Goal: Find specific page/section: Find specific page/section

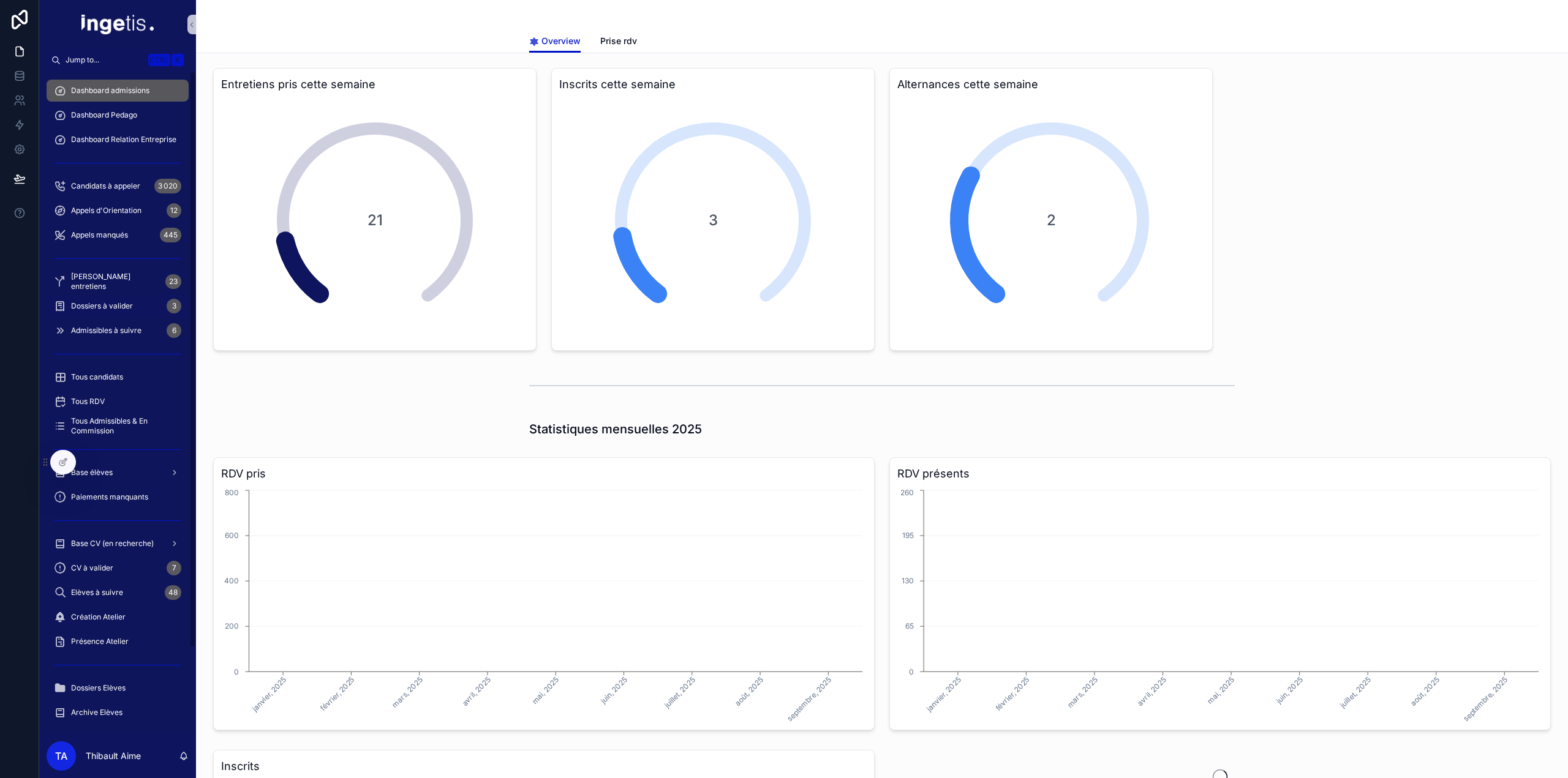
click at [115, 304] on span "Dossiers à valider" at bounding box center [102, 305] width 62 height 10
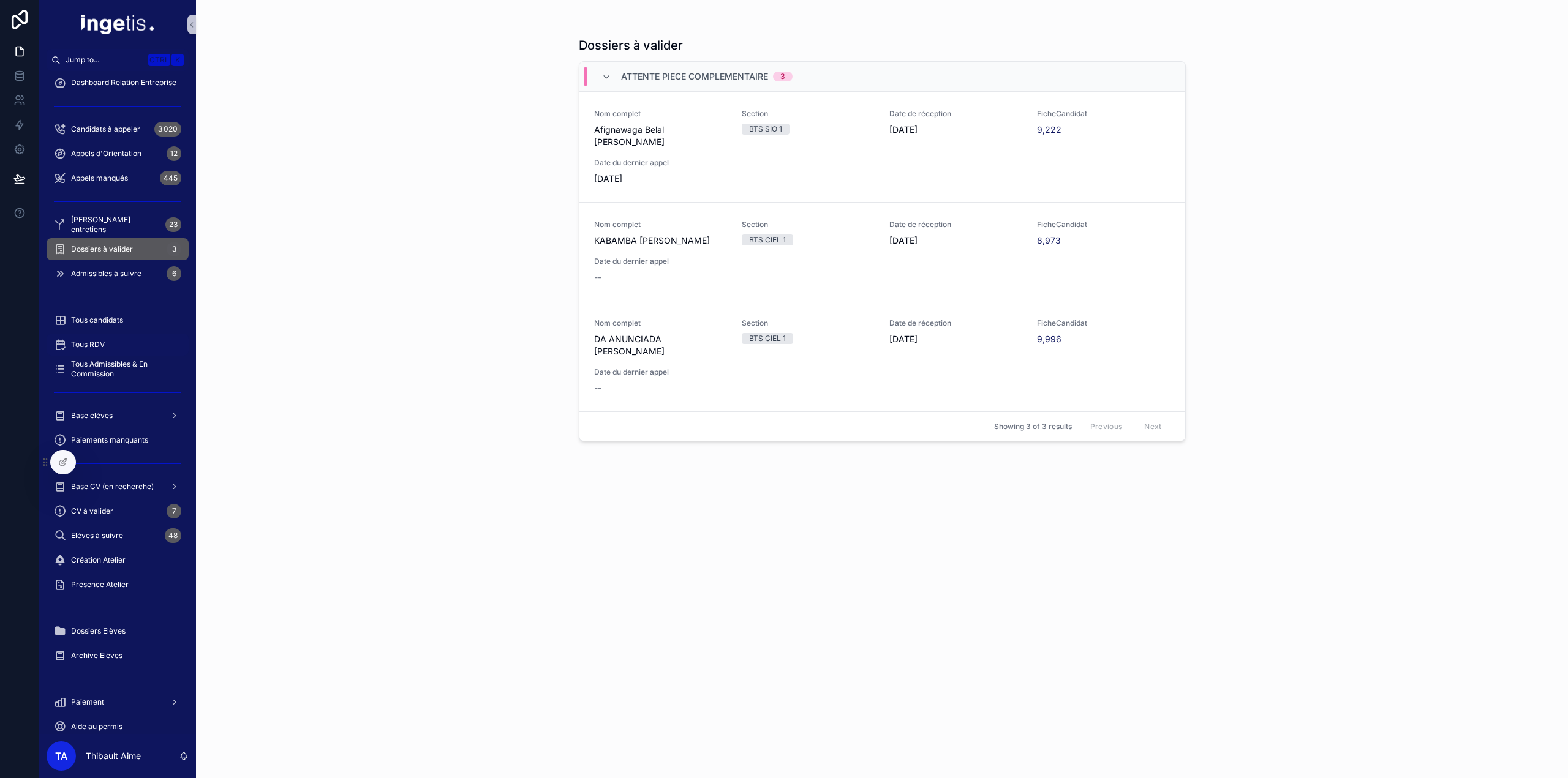
scroll to position [98, 0]
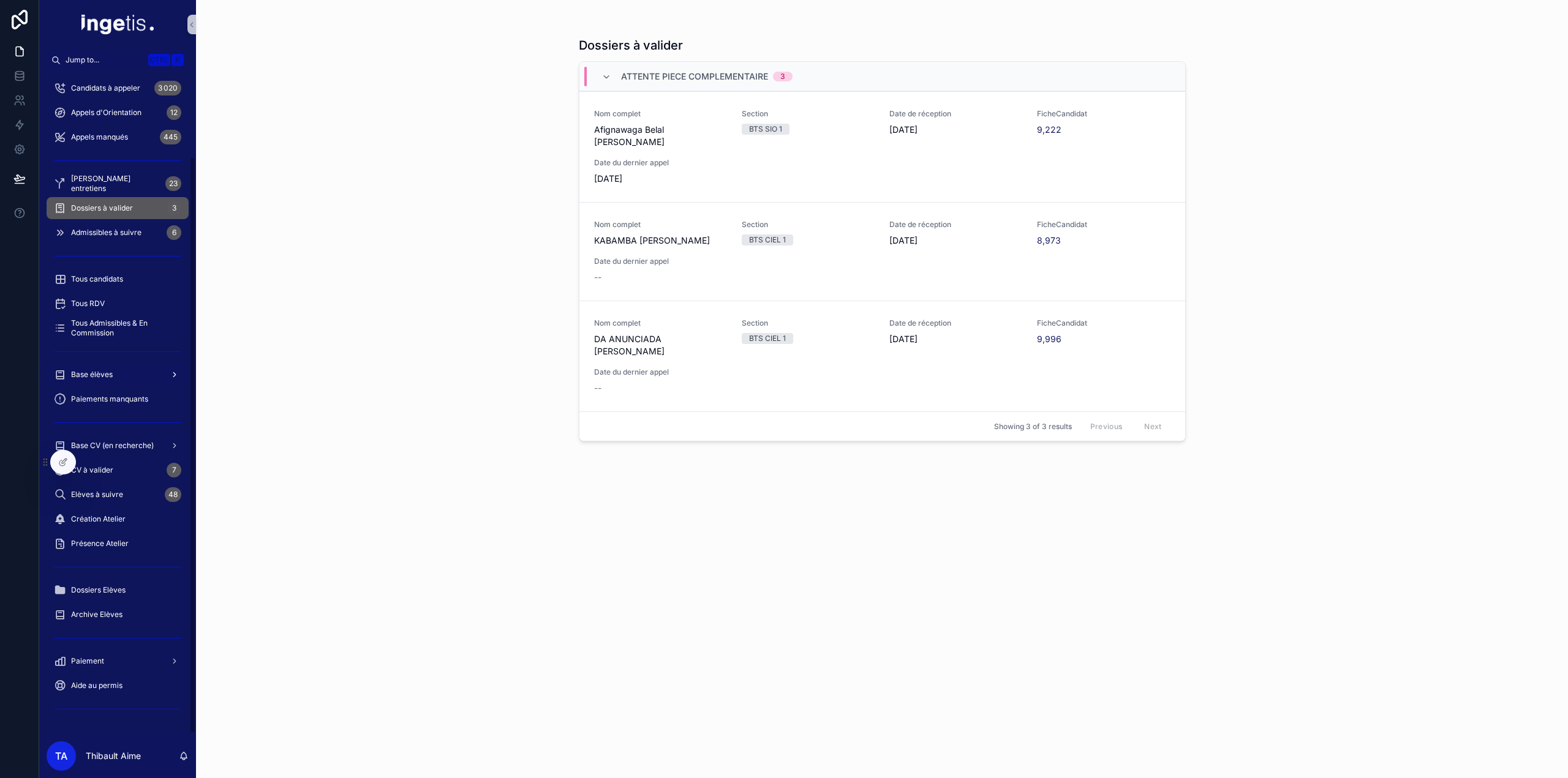
click at [114, 372] on div "Base élèves" at bounding box center [118, 374] width 127 height 19
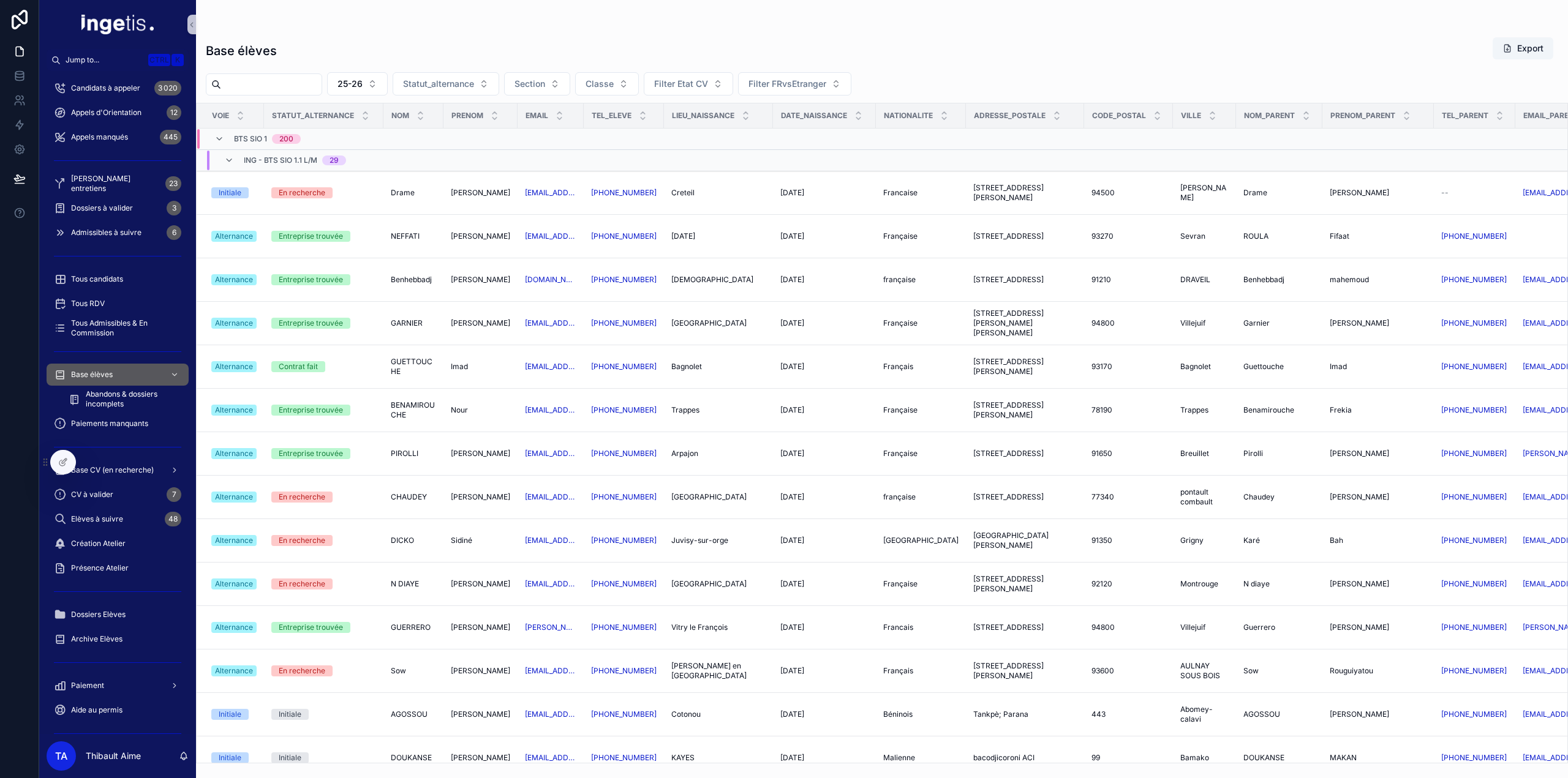
click at [285, 160] on span "ING - BTS SIO 1.1 L/M" at bounding box center [280, 160] width 73 height 10
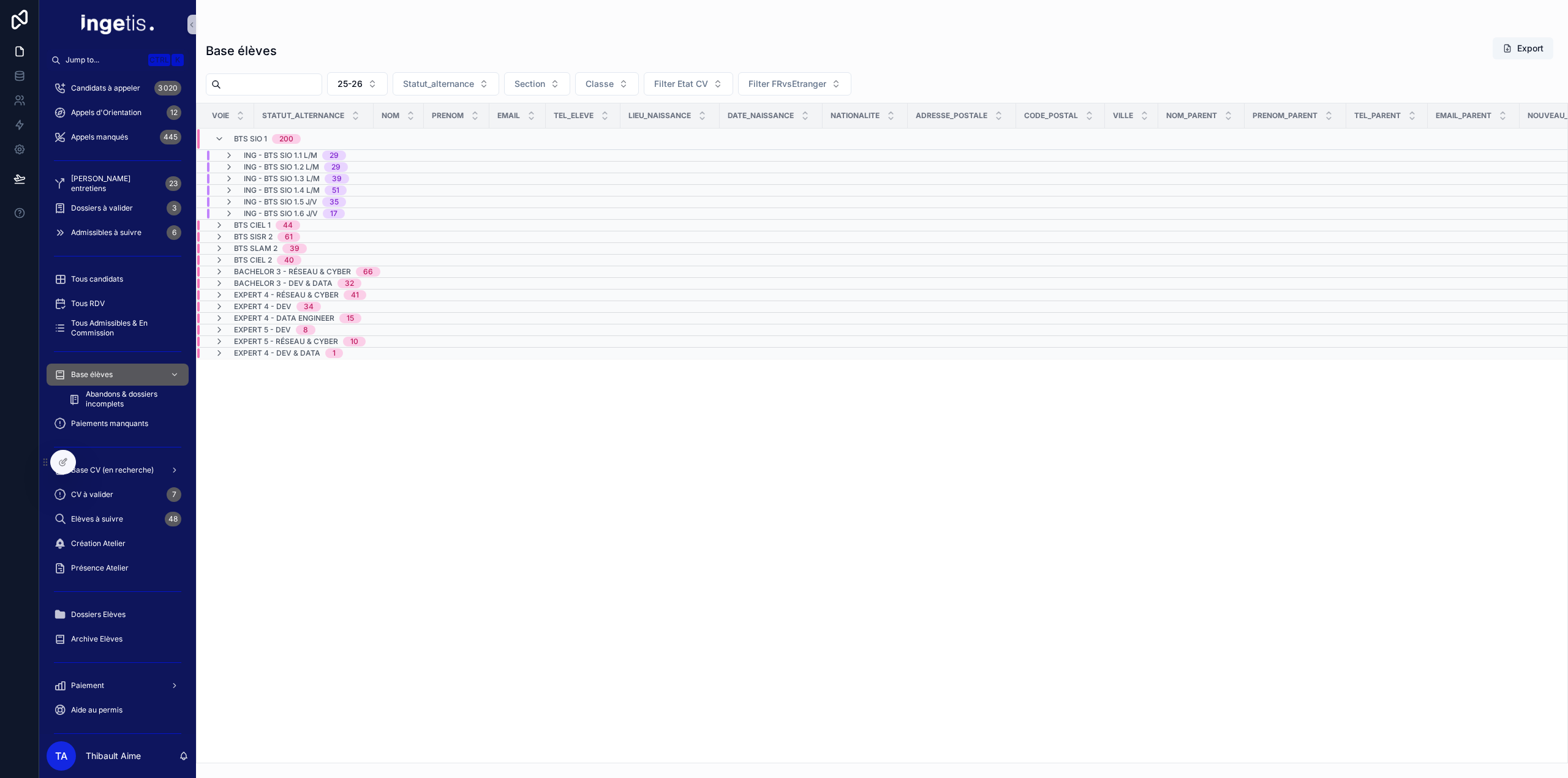
click at [261, 222] on span "BTS CIEL 1" at bounding box center [252, 225] width 37 height 10
click at [258, 226] on span "BTS CIEL 1" at bounding box center [252, 230] width 37 height 10
click at [260, 139] on span "BTS SIO 1" at bounding box center [250, 138] width 33 height 10
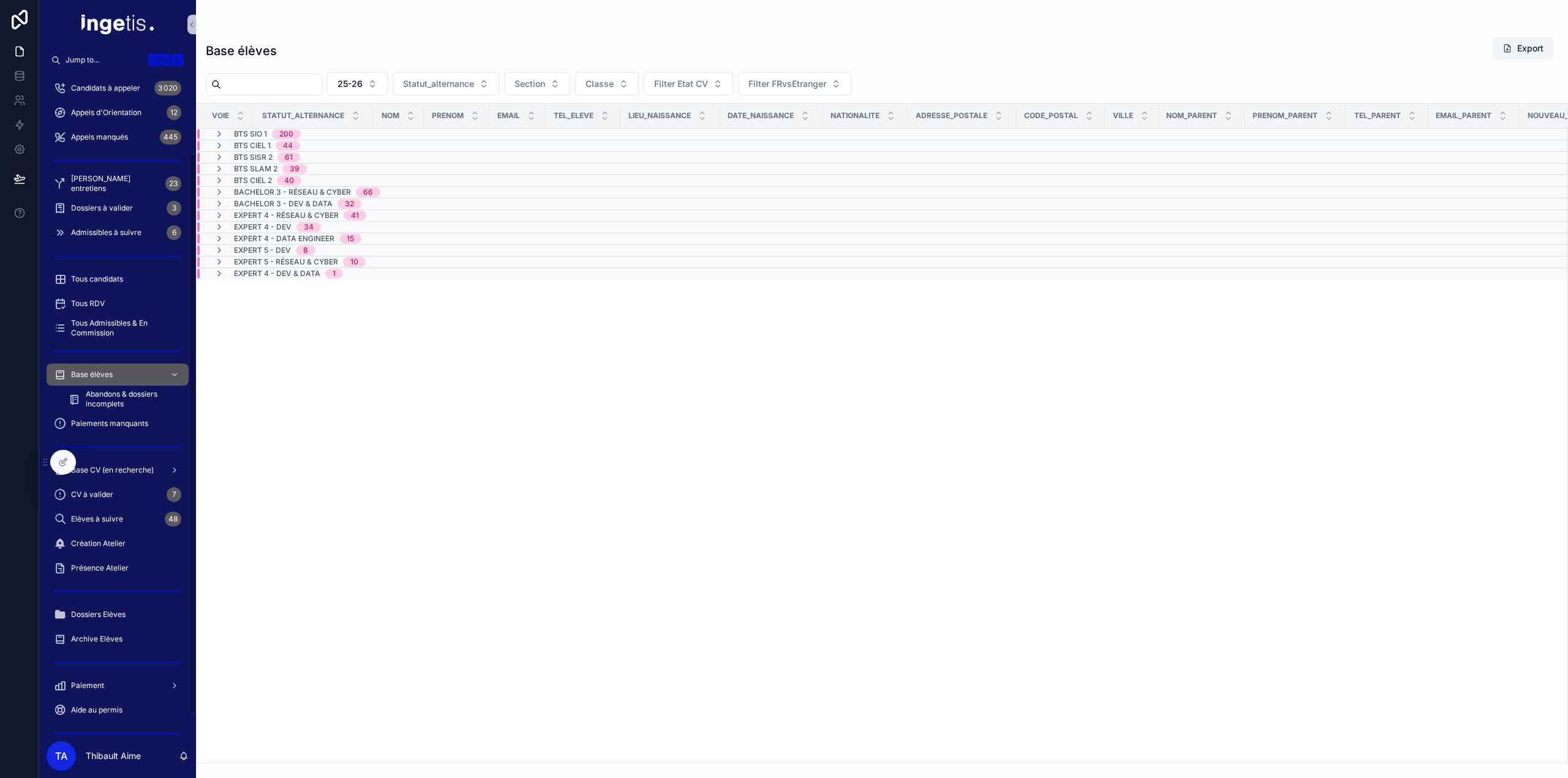
scroll to position [123, 0]
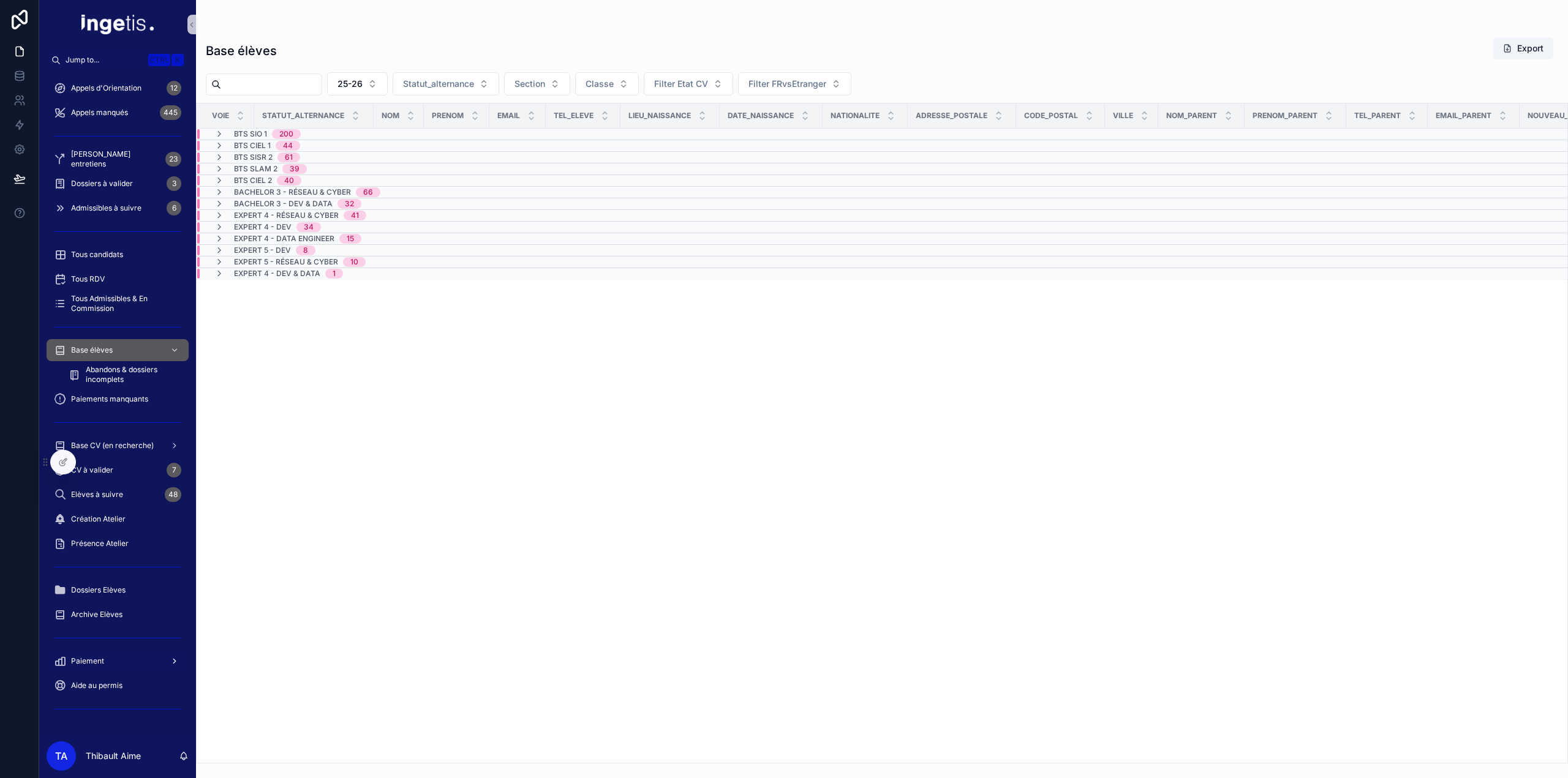
click at [102, 663] on span "Paiement" at bounding box center [87, 660] width 33 height 10
